Goal: Check status: Check status

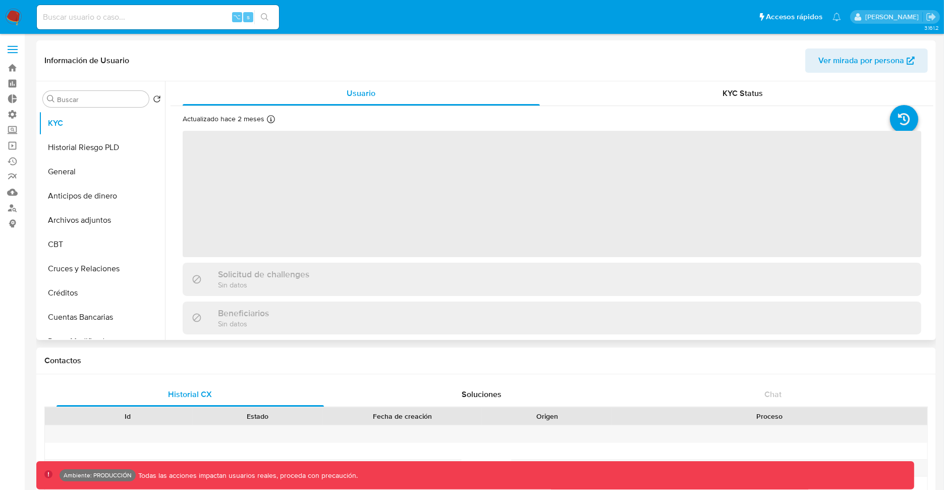
select select "10"
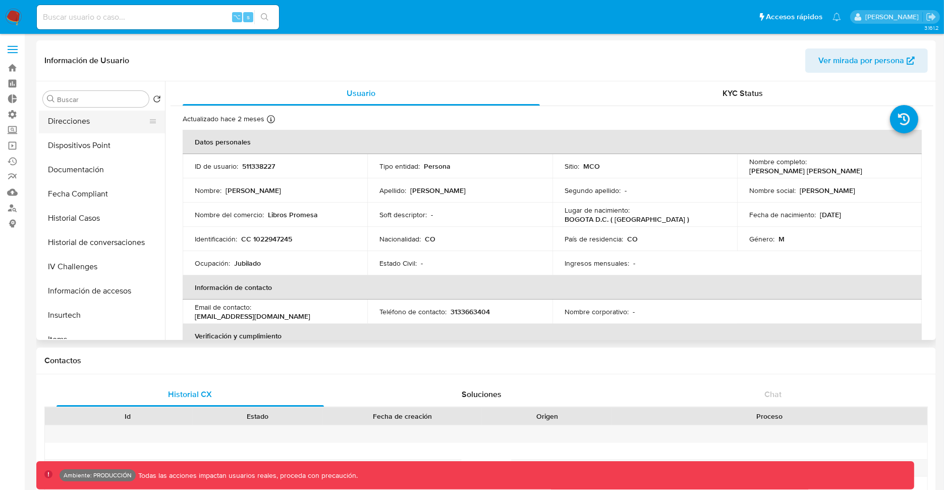
scroll to position [396, 0]
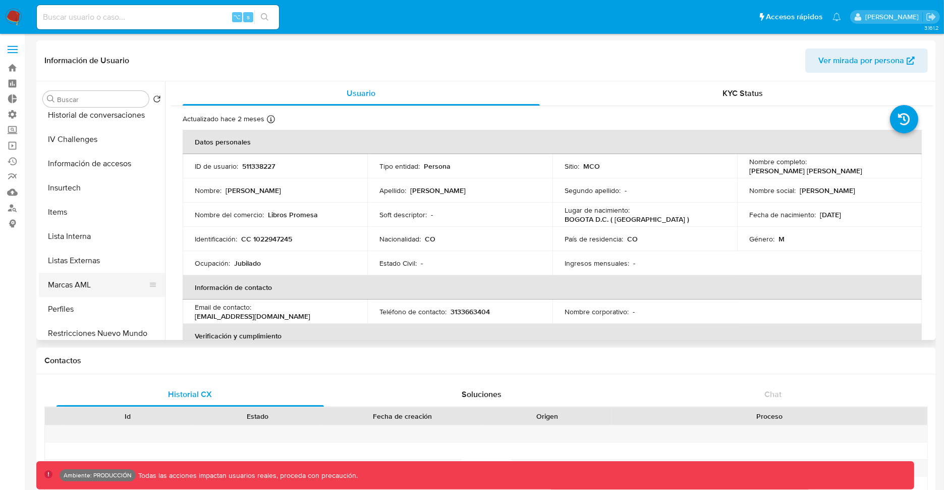
click at [114, 289] on button "Marcas AML" at bounding box center [98, 285] width 118 height 24
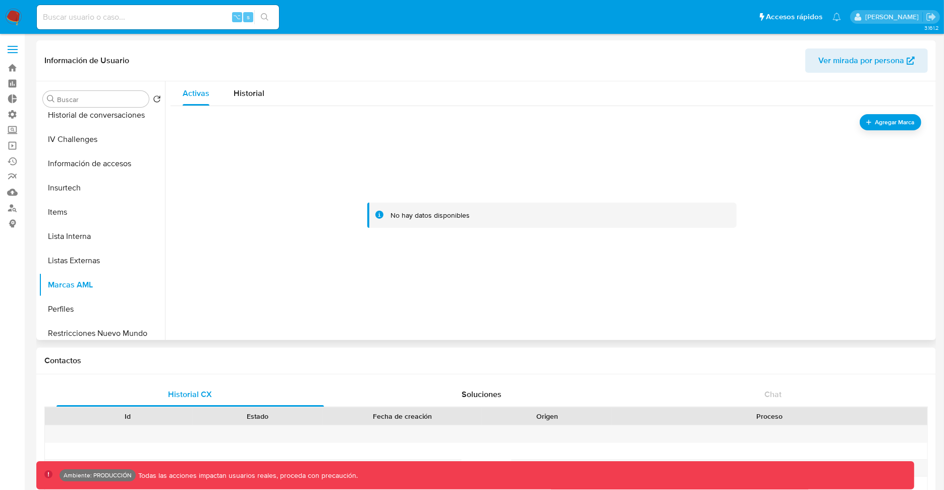
click at [348, 248] on div at bounding box center [552, 215] width 739 height 202
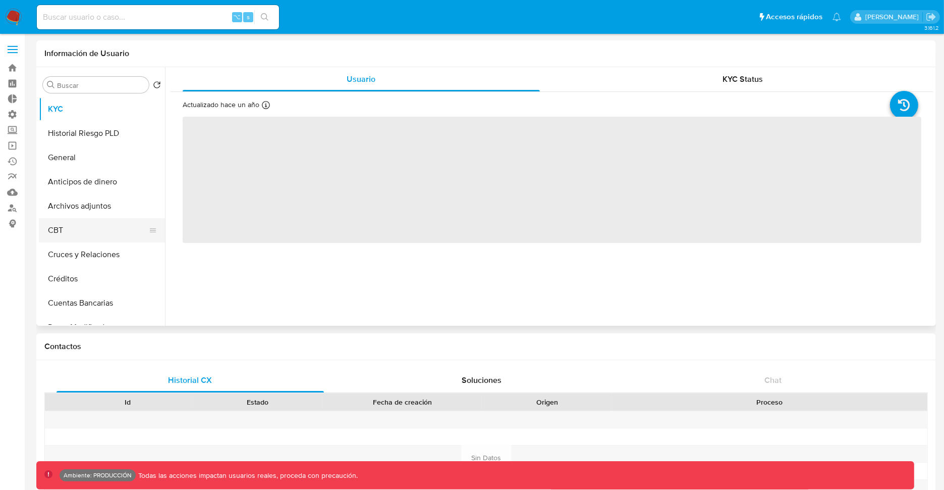
select select "10"
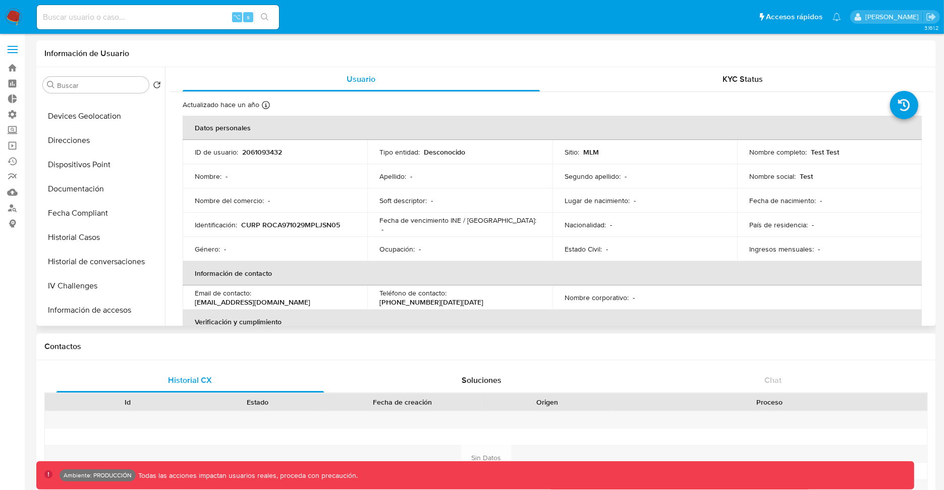
scroll to position [475, 0]
click at [82, 196] on button "Marcas AML" at bounding box center [98, 191] width 118 height 24
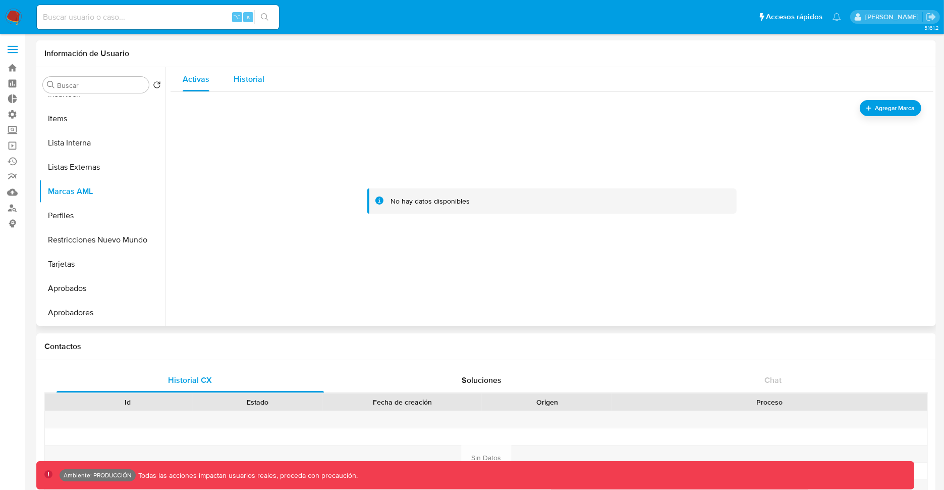
click at [256, 82] on span "Historial" at bounding box center [249, 79] width 31 height 12
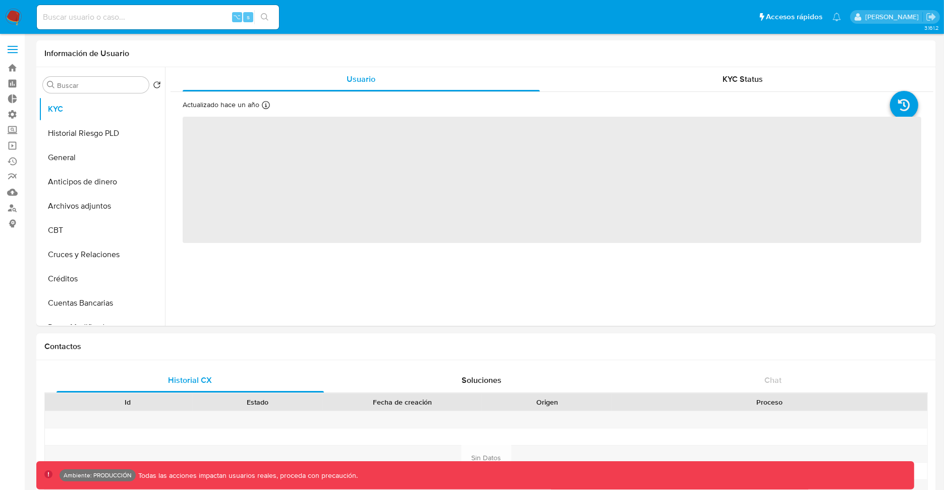
select select "10"
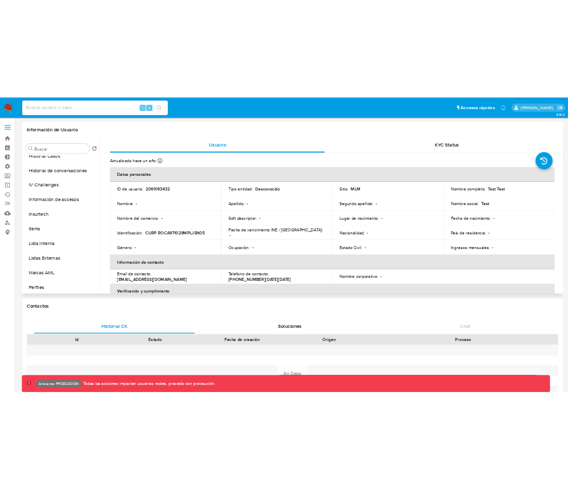
scroll to position [382, 0]
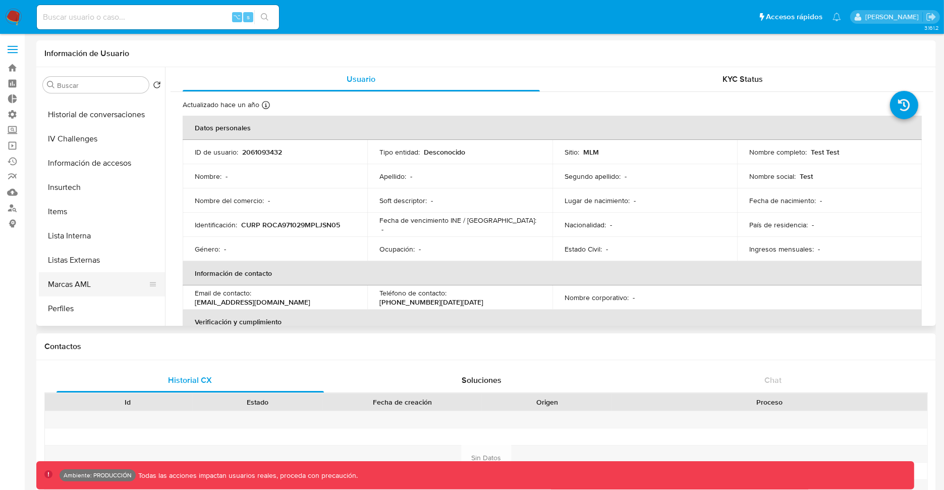
click at [78, 278] on button "Marcas AML" at bounding box center [98, 284] width 118 height 24
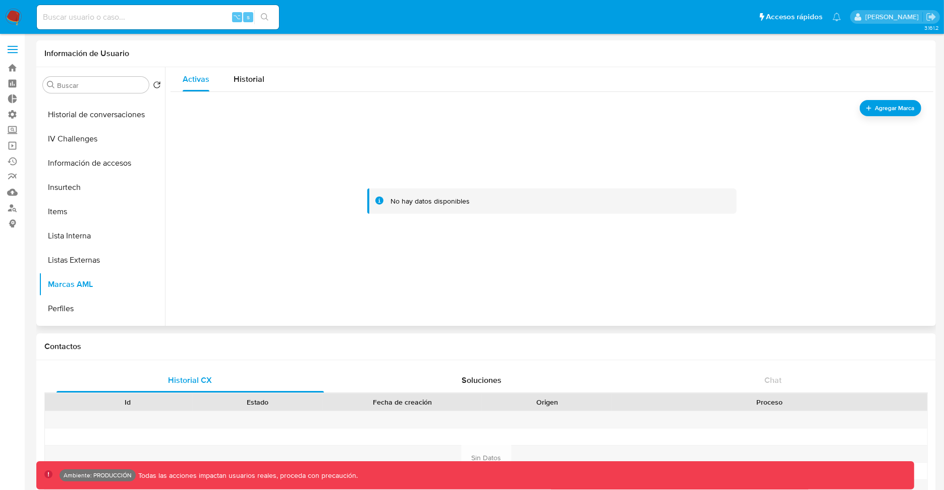
click at [297, 206] on div at bounding box center [552, 201] width 739 height 202
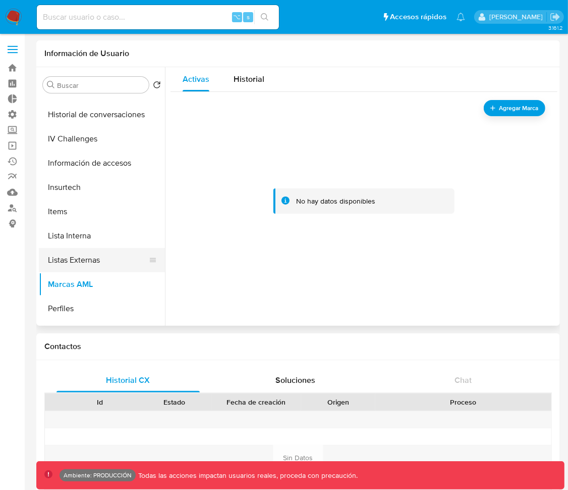
click at [63, 260] on button "Listas Externas" at bounding box center [98, 260] width 118 height 24
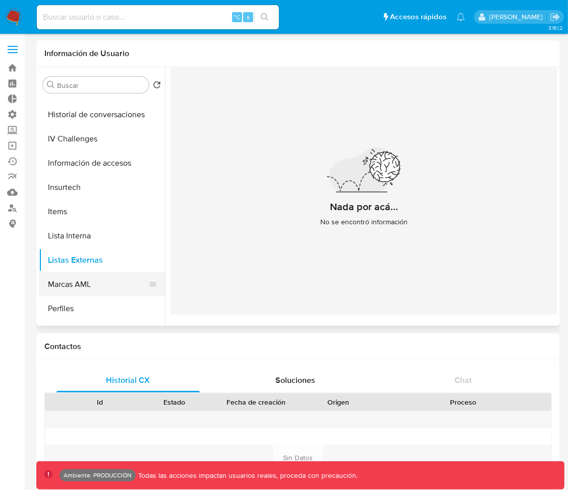
click at [85, 281] on button "Marcas AML" at bounding box center [98, 284] width 118 height 24
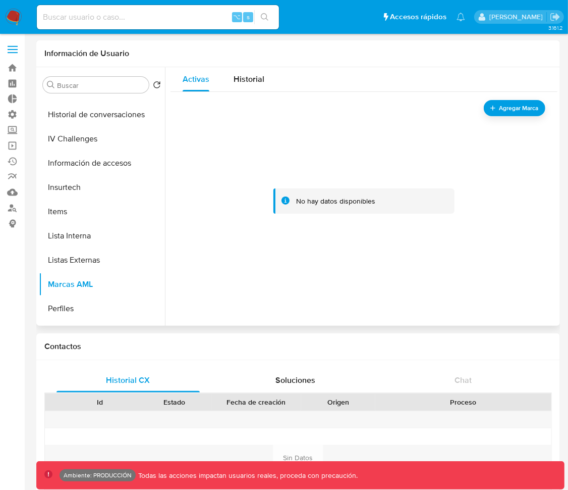
click at [252, 231] on div at bounding box center [364, 201] width 363 height 202
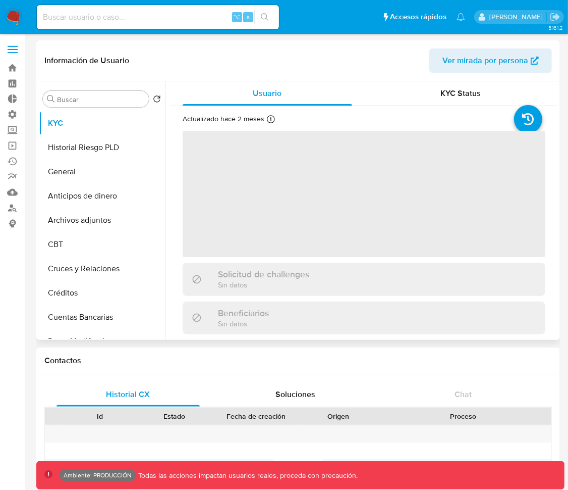
select select "10"
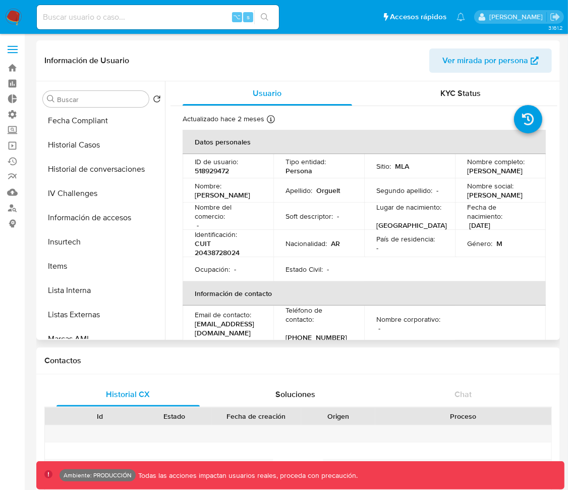
scroll to position [467, 0]
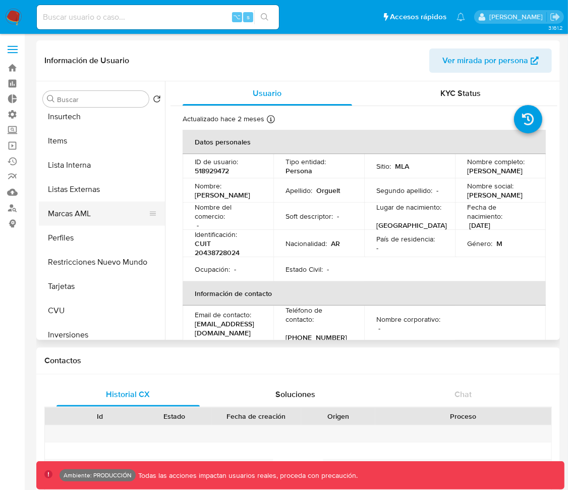
click at [95, 220] on button "Marcas AML" at bounding box center [98, 213] width 118 height 24
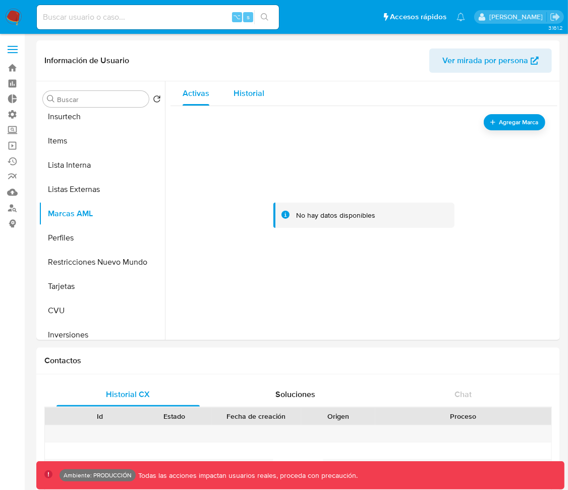
click at [251, 95] on span "Historial" at bounding box center [249, 93] width 31 height 12
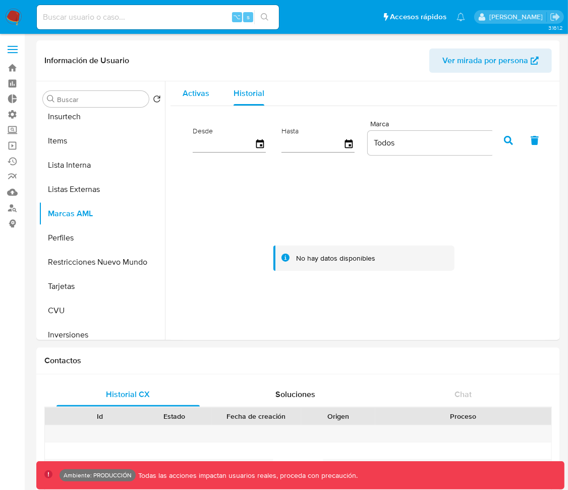
click at [194, 93] on span "Activas" at bounding box center [196, 93] width 27 height 12
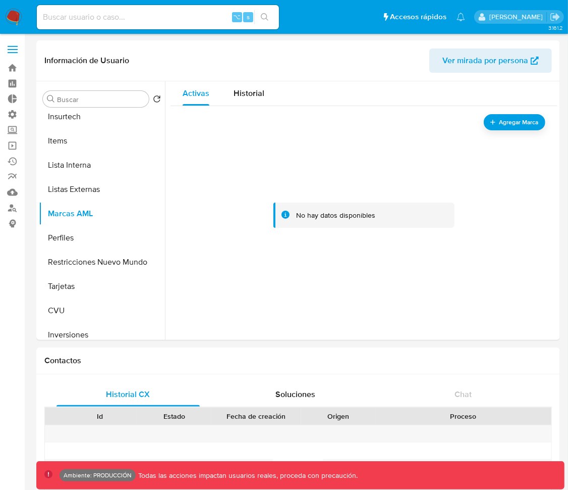
drag, startPoint x: 281, startPoint y: 214, endPoint x: 434, endPoint y: 221, distance: 153.6
click at [431, 221] on div "No hay datos disponibles" at bounding box center [365, 215] width 182 height 26
click at [439, 225] on div "No hay datos disponibles" at bounding box center [365, 215] width 182 height 26
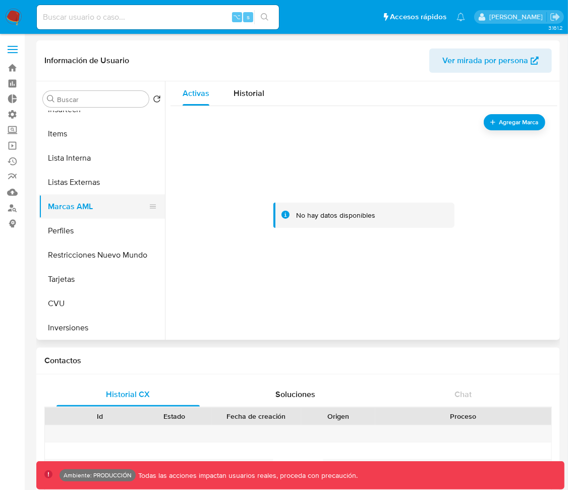
scroll to position [463, 0]
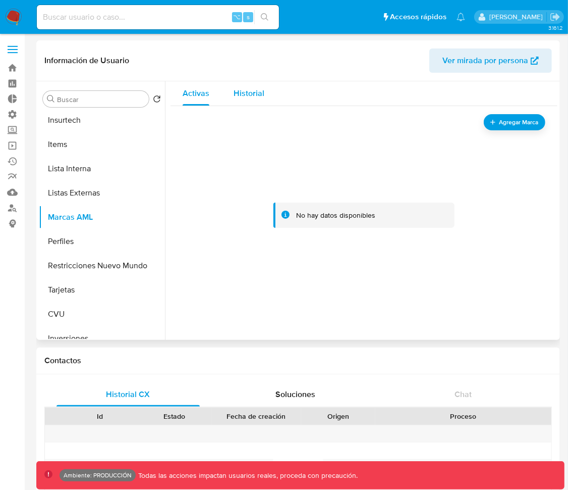
click at [250, 96] on span "Historial" at bounding box center [249, 93] width 31 height 12
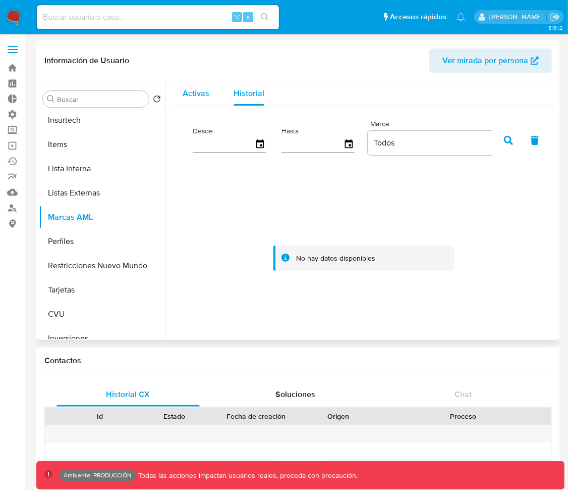
click at [198, 93] on span "Activas" at bounding box center [196, 93] width 27 height 12
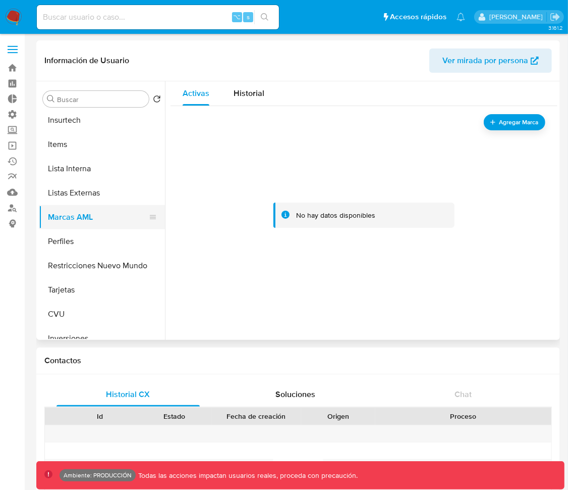
click at [74, 216] on button "Marcas AML" at bounding box center [98, 217] width 118 height 24
click at [75, 238] on button "Perfiles" at bounding box center [98, 241] width 118 height 24
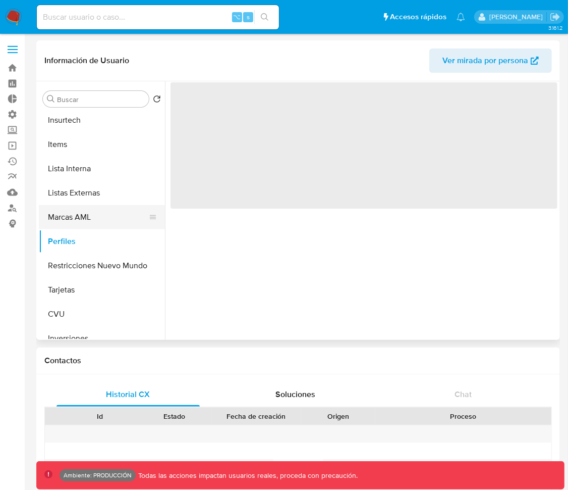
click at [92, 215] on button "Marcas AML" at bounding box center [98, 217] width 118 height 24
